Goal: Information Seeking & Learning: Learn about a topic

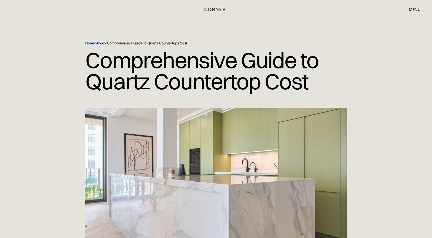
click at [388, 119] on div "Home > Blog > Comprehensive Guide to Quartz Countertops Cost Comprehensive Guid…" at bounding box center [216, 146] width 432 height 292
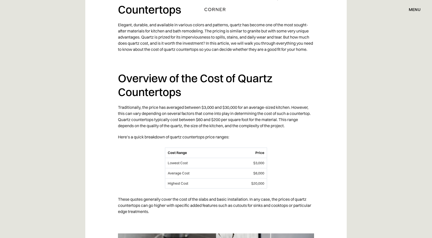
scroll to position [572, 0]
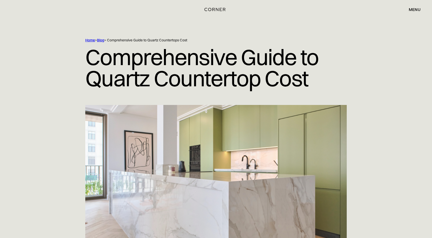
scroll to position [0, 0]
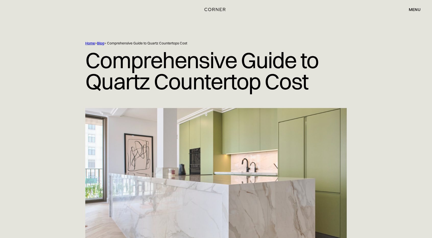
click at [411, 9] on div "menu" at bounding box center [415, 9] width 12 height 4
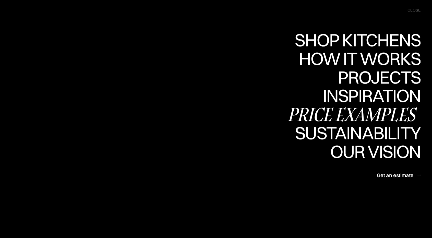
click at [335, 114] on div "Price examples" at bounding box center [354, 115] width 134 height 18
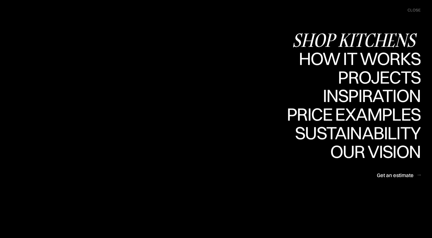
click at [374, 37] on div "Shop Kitchens" at bounding box center [356, 40] width 129 height 18
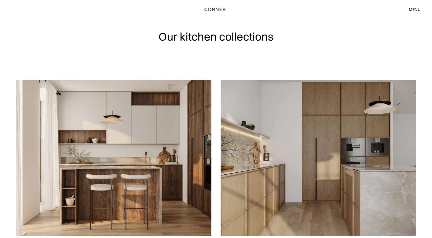
drag, startPoint x: 432, startPoint y: 21, endPoint x: 434, endPoint y: 12, distance: 9.6
click at [432, 12] on html "Shop Kitchens Shop Kitchens How it works How it works Projects Projects Inspira…" at bounding box center [216, 119] width 432 height 238
